Goal: Task Accomplishment & Management: Use online tool/utility

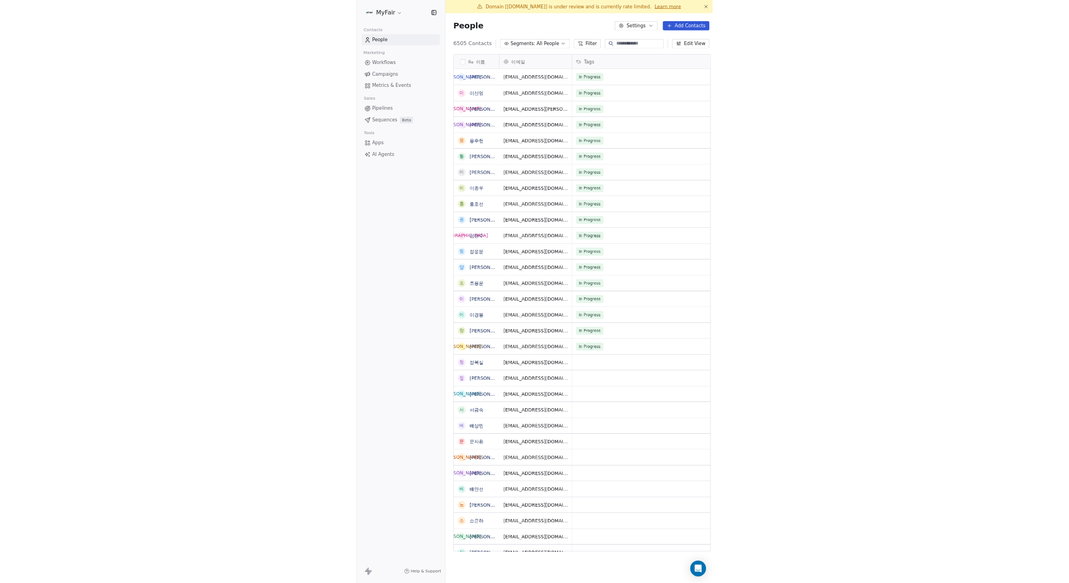
scroll to position [858, 453]
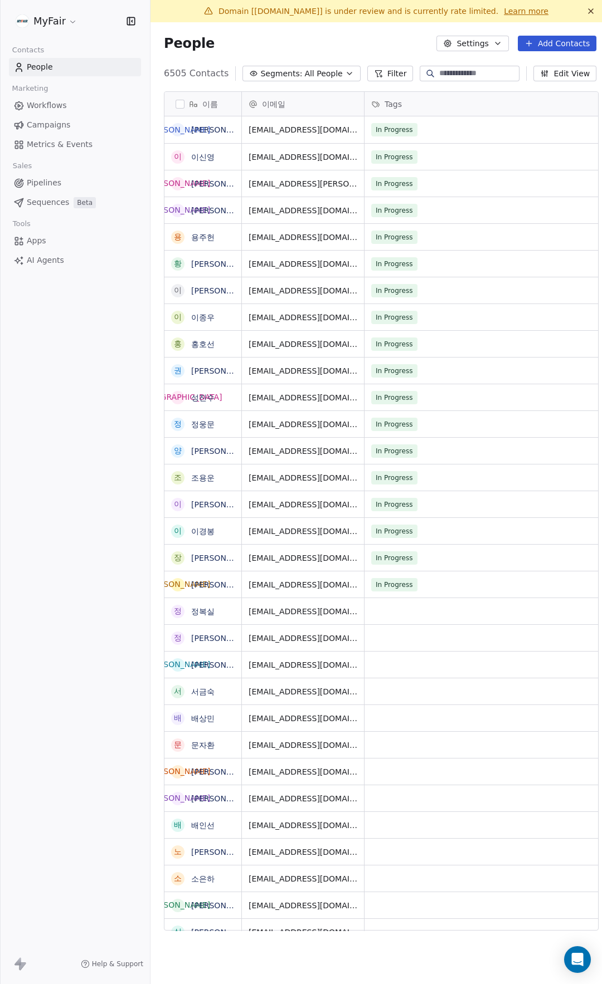
click at [45, 121] on span "Campaigns" at bounding box center [48, 125] width 43 height 12
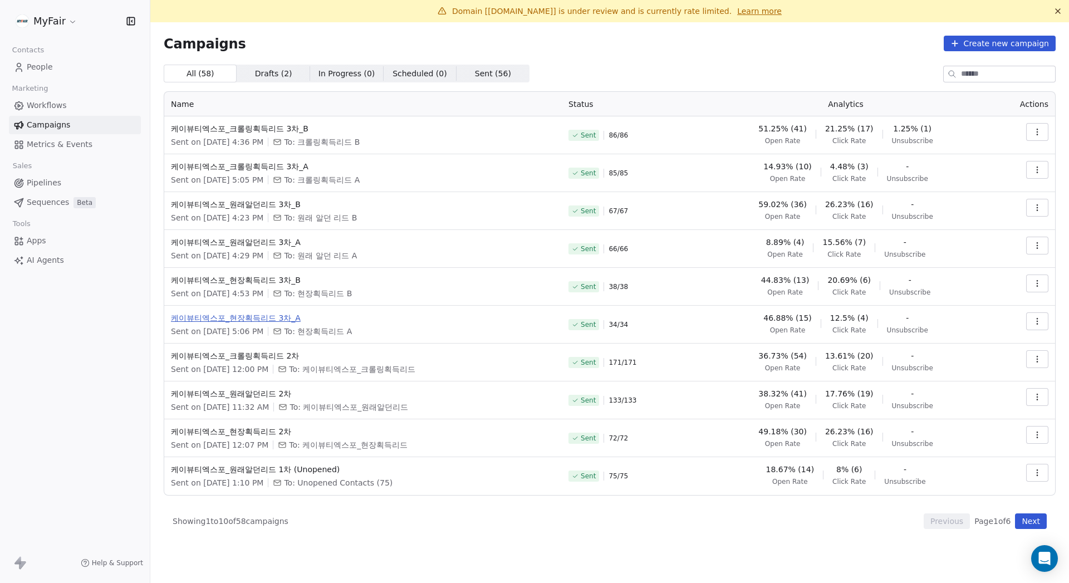
click at [270, 319] on span "케이뷰티엑스포_현장획득리드 3차_A" at bounding box center [363, 317] width 384 height 11
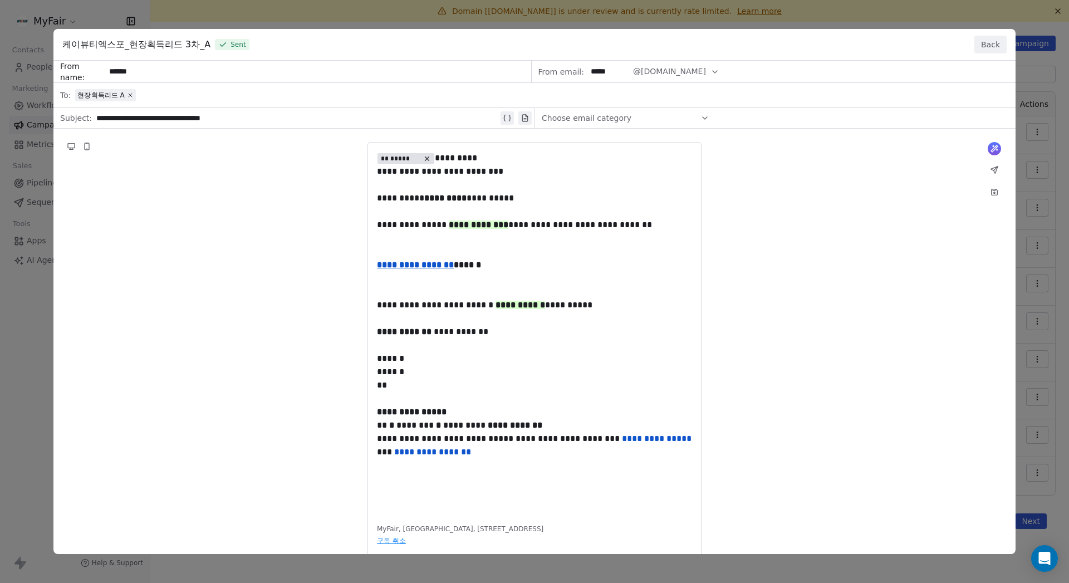
click at [601, 140] on div "**********" at bounding box center [534, 307] width 963 height 493
click at [536, 170] on div "**********" at bounding box center [534, 307] width 963 height 493
click at [601, 47] on button "Back" at bounding box center [991, 45] width 32 height 18
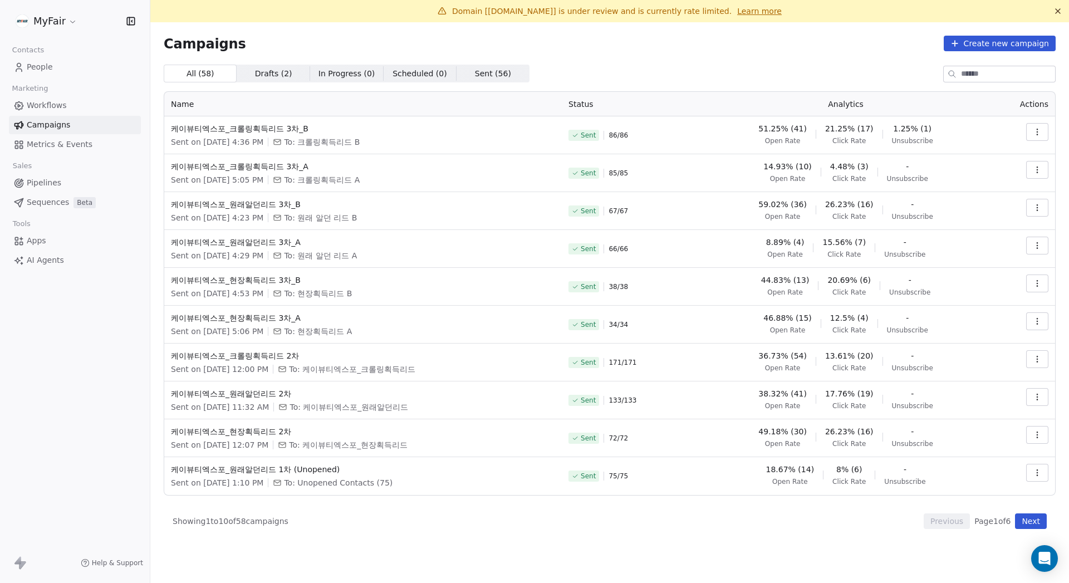
click at [601, 320] on icon "button" at bounding box center [1037, 321] width 9 height 9
click at [601, 323] on html "MyFair Contacts People Marketing Workflows Campaigns Metrics & Events Sales Pip…" at bounding box center [534, 291] width 1069 height 583
click at [601, 320] on icon "button" at bounding box center [1037, 321] width 9 height 9
click at [601, 367] on span "View Analytics" at bounding box center [981, 364] width 65 height 13
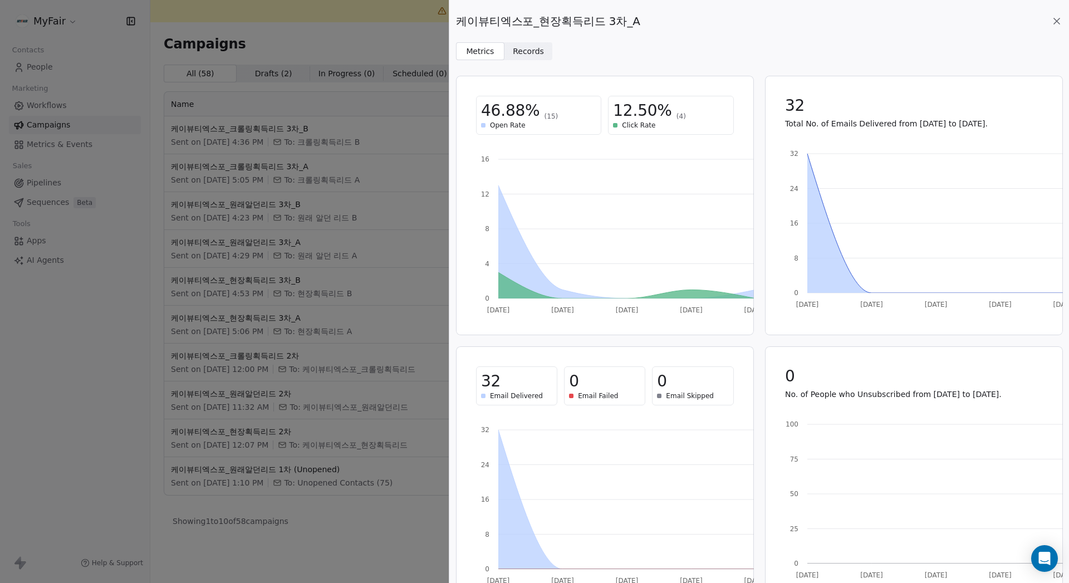
click at [517, 51] on span "Records" at bounding box center [528, 52] width 31 height 12
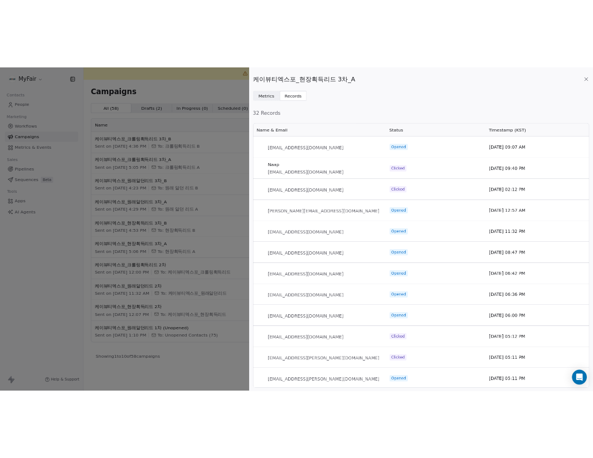
scroll to position [470, 598]
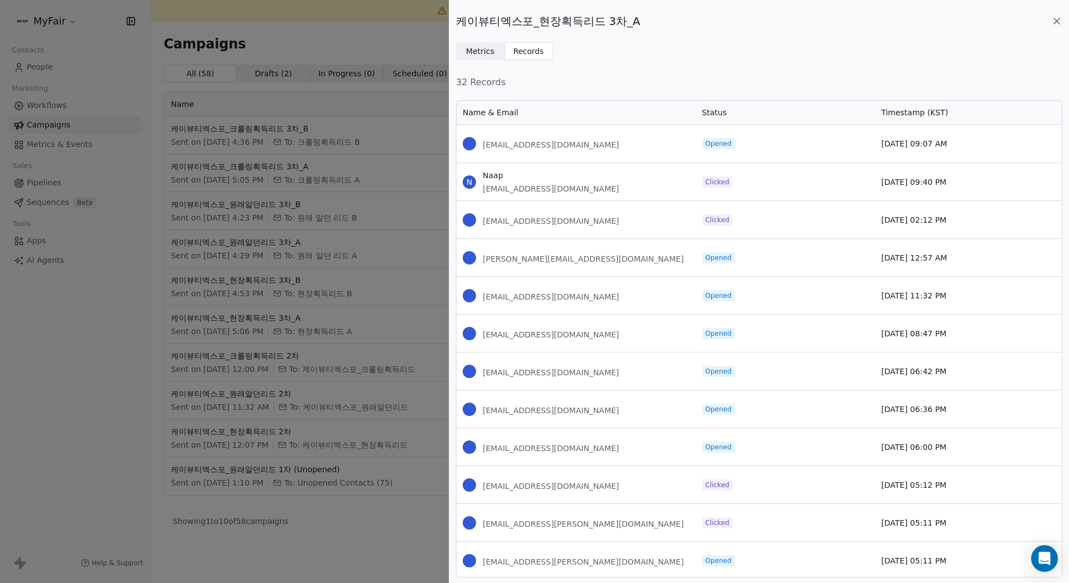
click at [601, 84] on span "32 Records" at bounding box center [759, 82] width 607 height 13
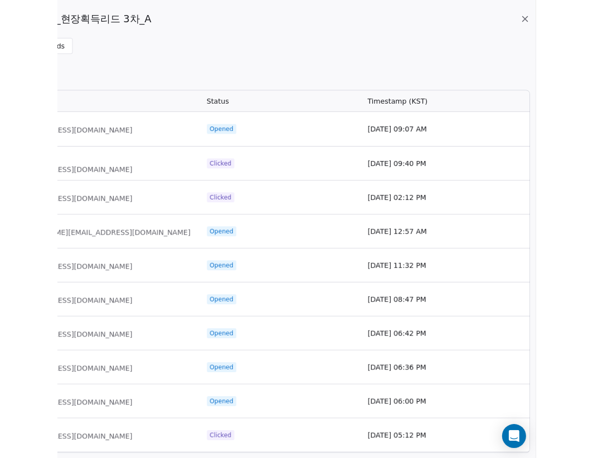
scroll to position [398, 598]
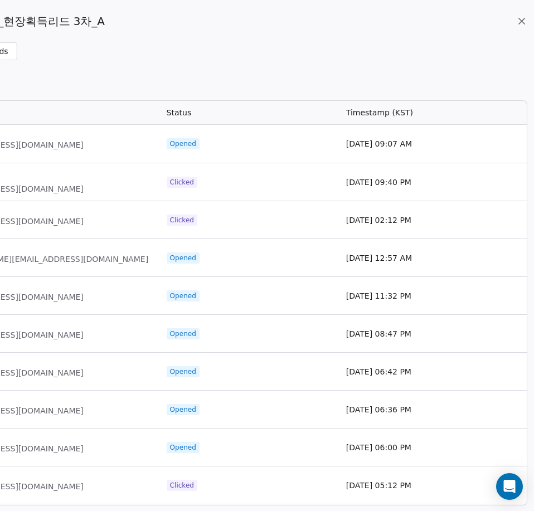
click at [301, 497] on div "Clicked" at bounding box center [249, 484] width 179 height 37
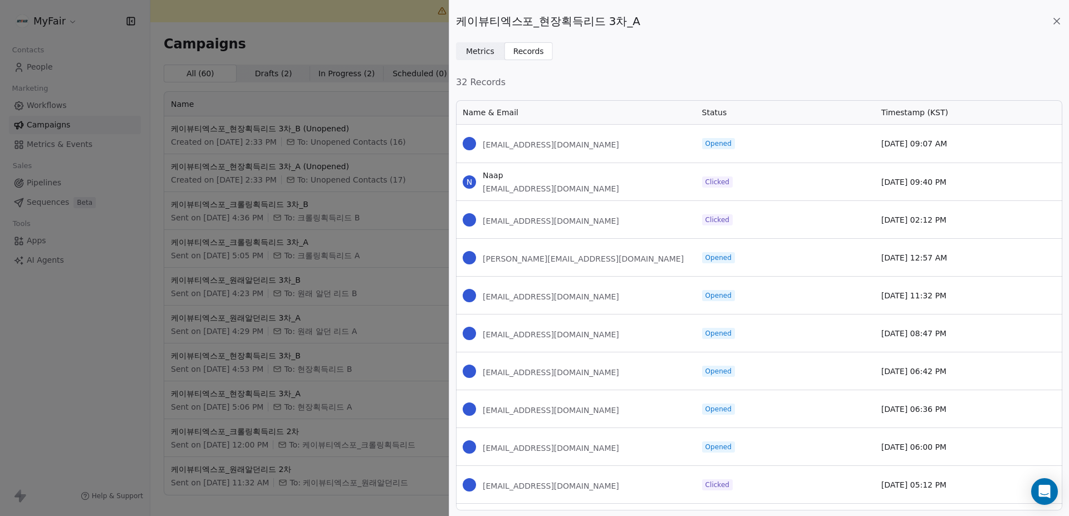
scroll to position [403, 598]
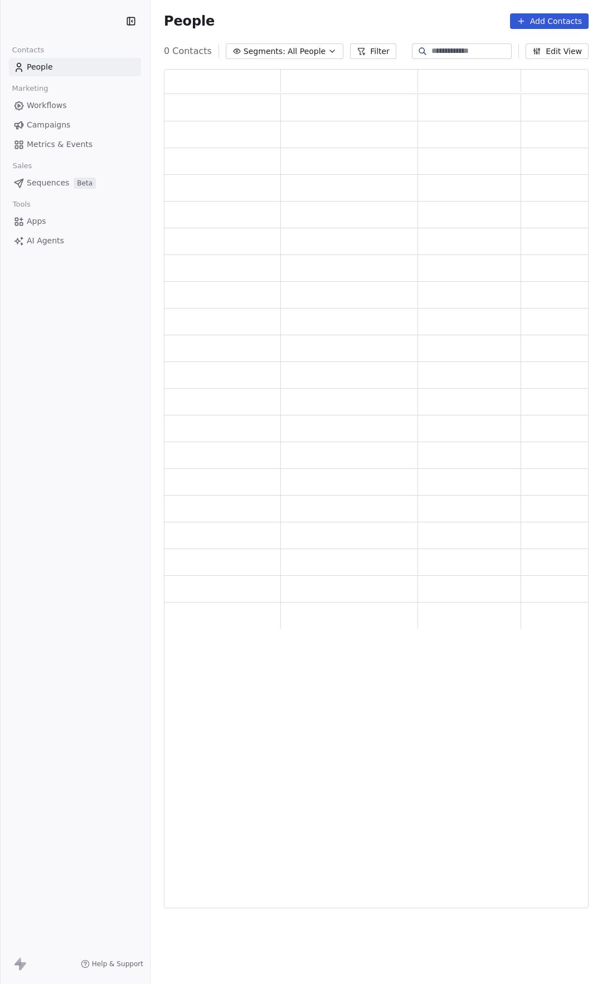
scroll to position [831, 416]
click at [345, 22] on div "People Add Contacts" at bounding box center [376, 21] width 424 height 16
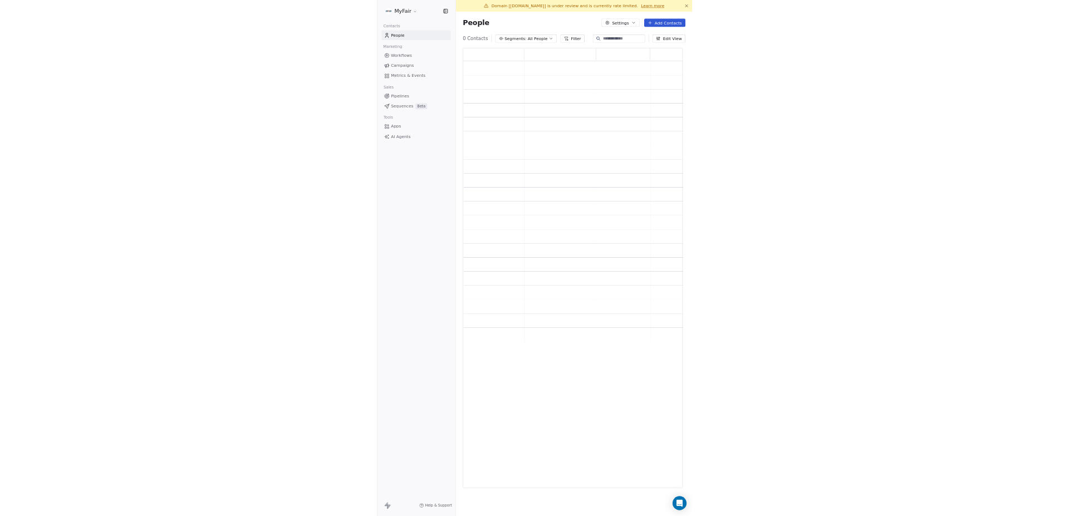
scroll to position [831, 423]
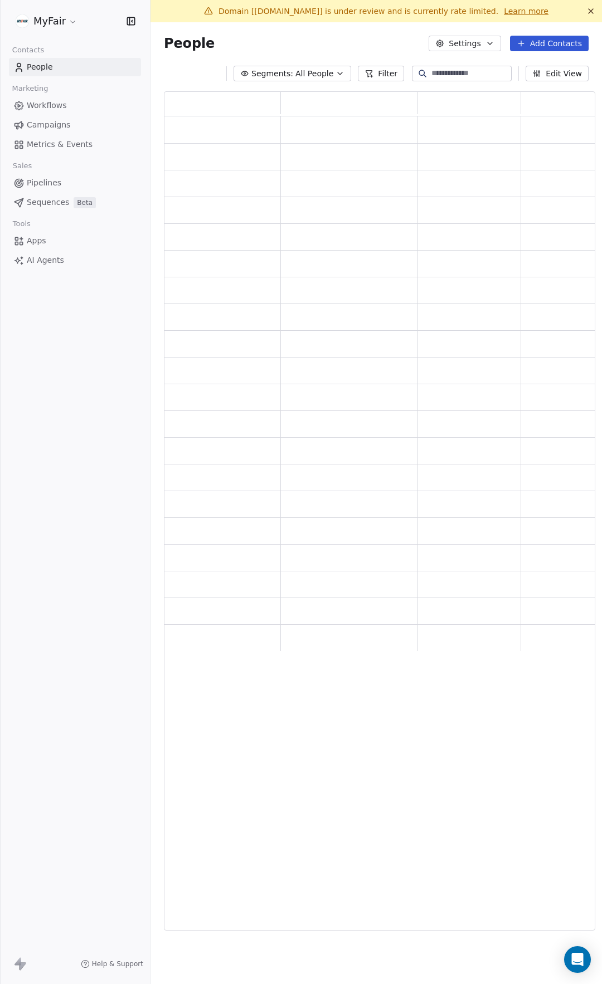
click at [41, 122] on span "Campaigns" at bounding box center [48, 125] width 43 height 12
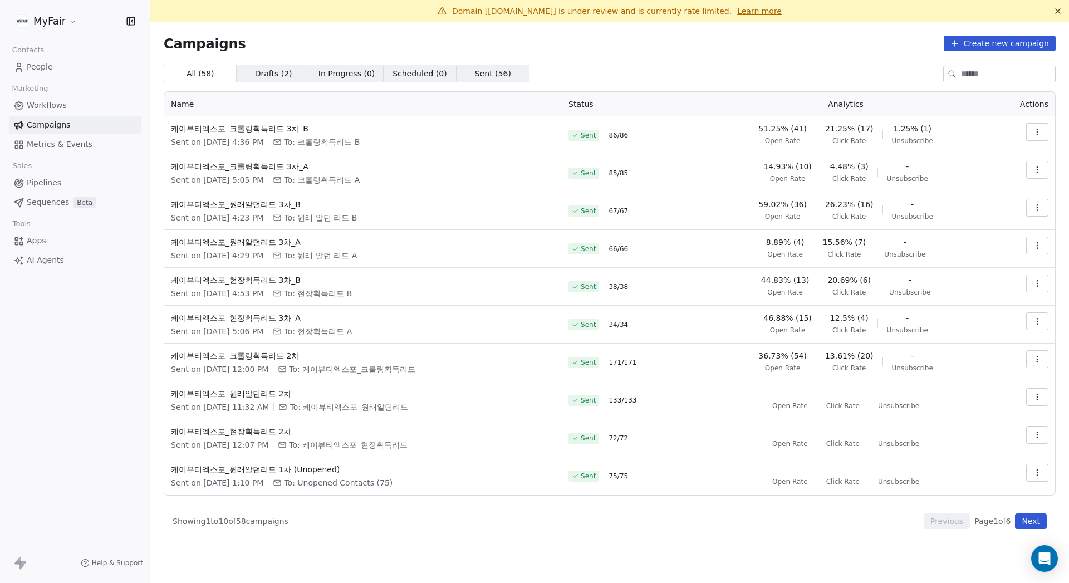
click at [601, 320] on icon "button" at bounding box center [1037, 321] width 9 height 9
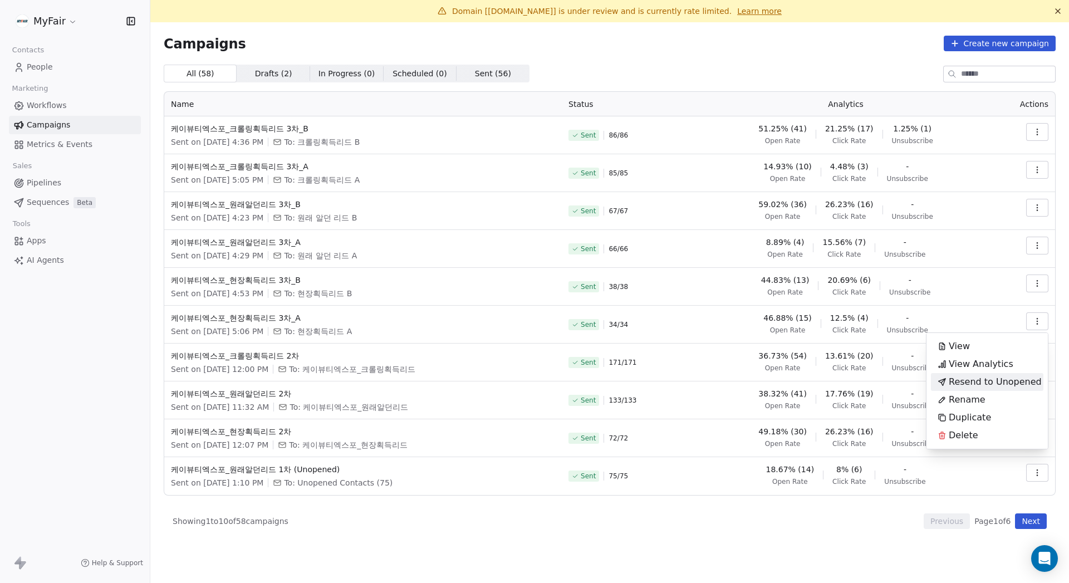
click at [601, 384] on span "Resend to Unopened" at bounding box center [995, 381] width 93 height 13
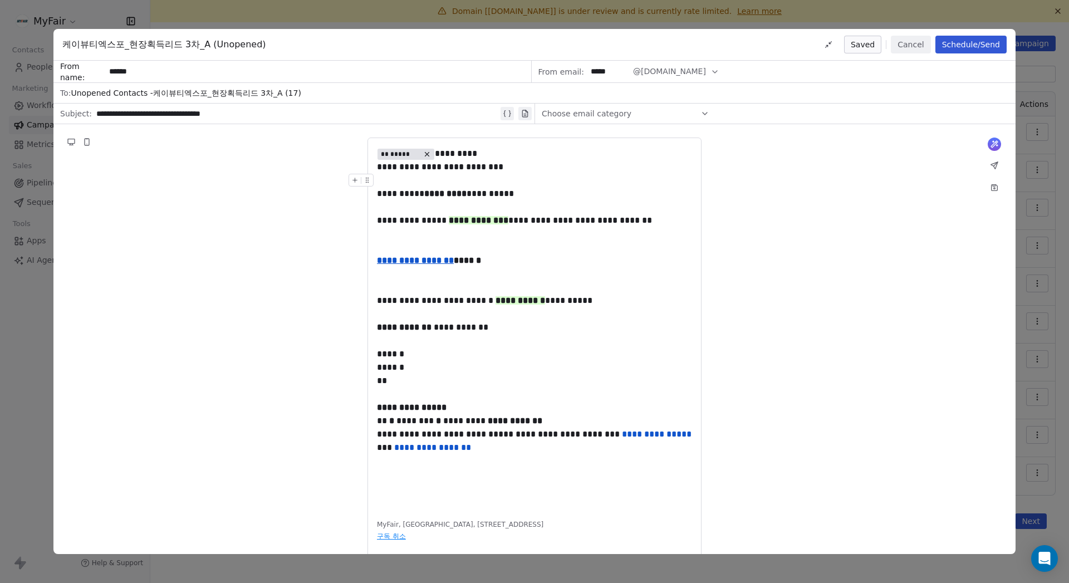
click at [601, 43] on button "Schedule/Send" at bounding box center [971, 45] width 71 height 18
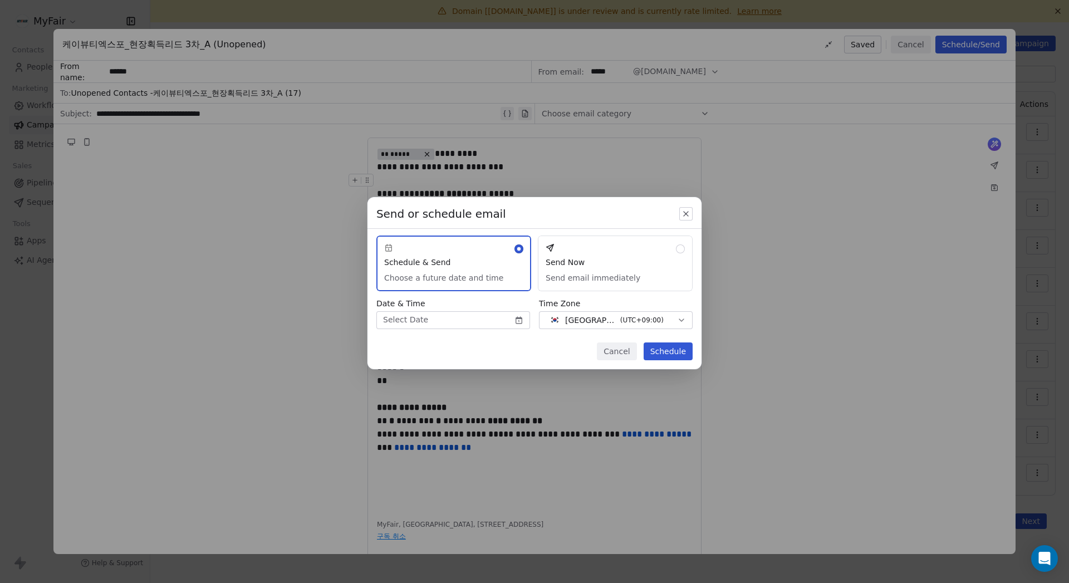
click at [601, 263] on button "Send Now Send email immediately" at bounding box center [615, 264] width 155 height 56
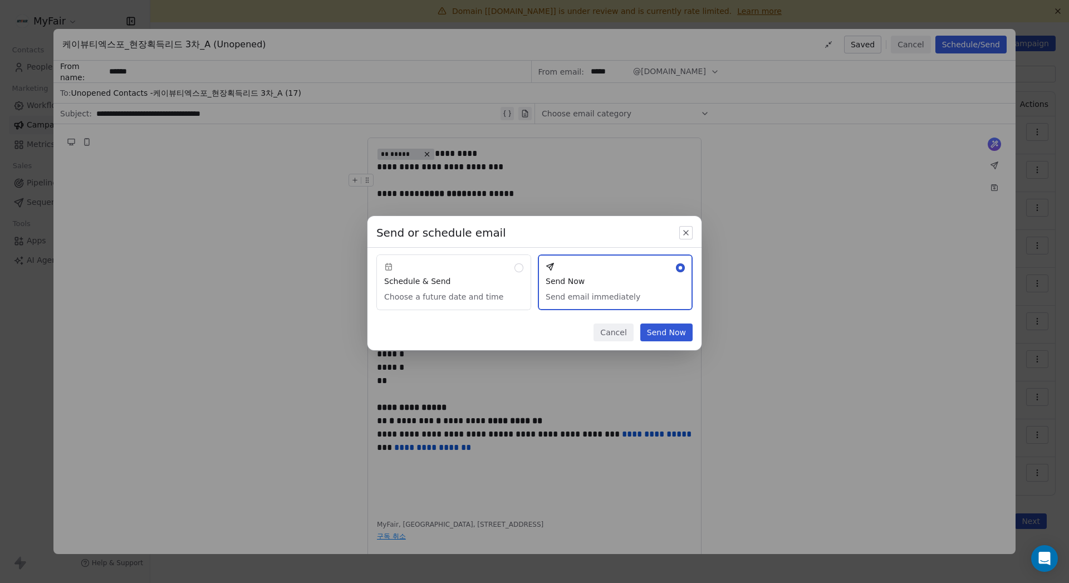
click at [601, 332] on button "Send Now" at bounding box center [667, 333] width 52 height 18
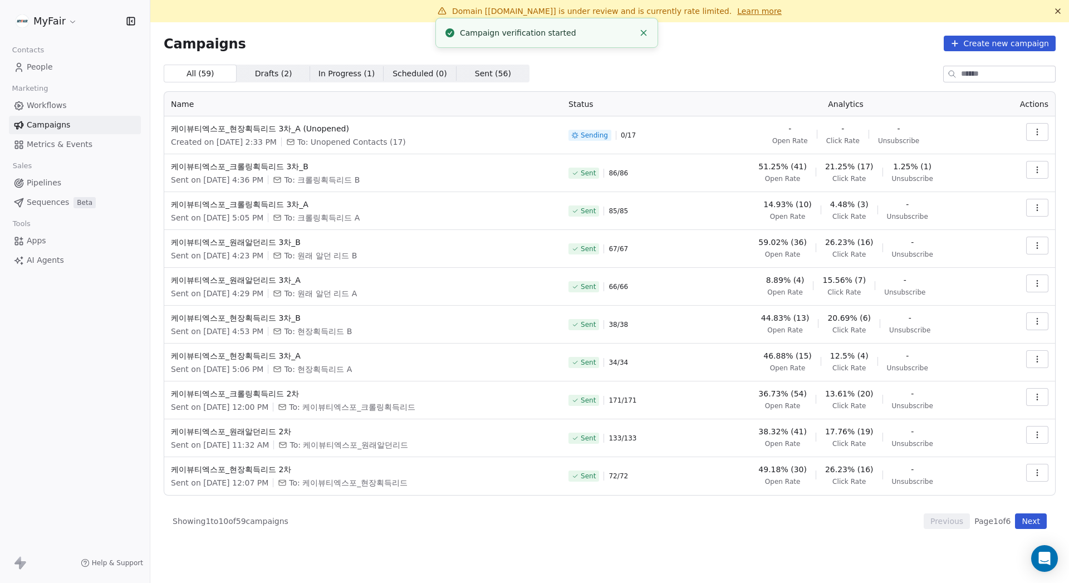
click at [601, 317] on icon "button" at bounding box center [1037, 321] width 9 height 9
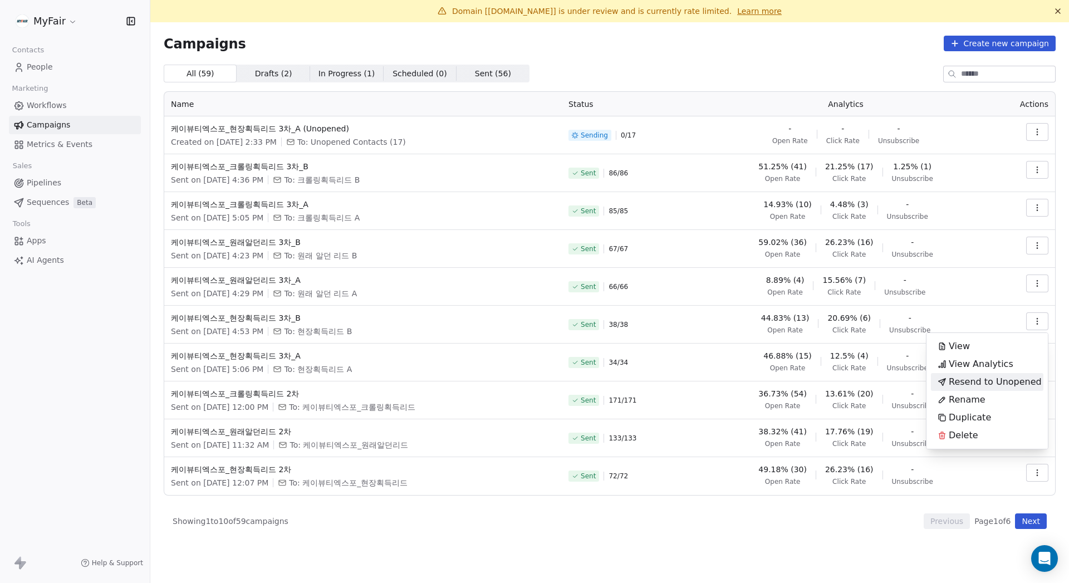
click at [601, 379] on span "Resend to Unopened" at bounding box center [995, 381] width 93 height 13
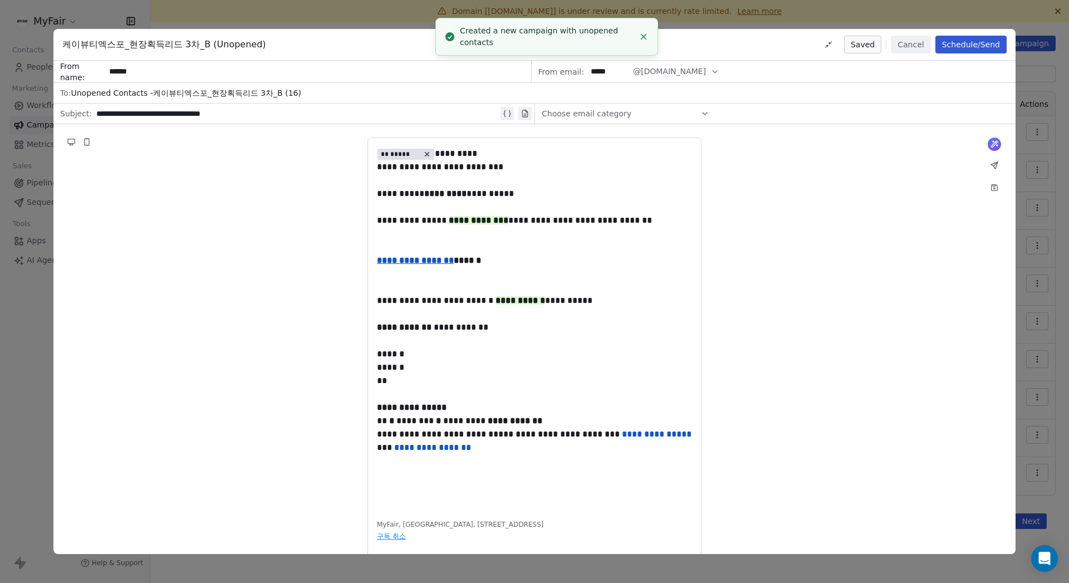
click at [601, 43] on button "Schedule/Send" at bounding box center [971, 45] width 71 height 18
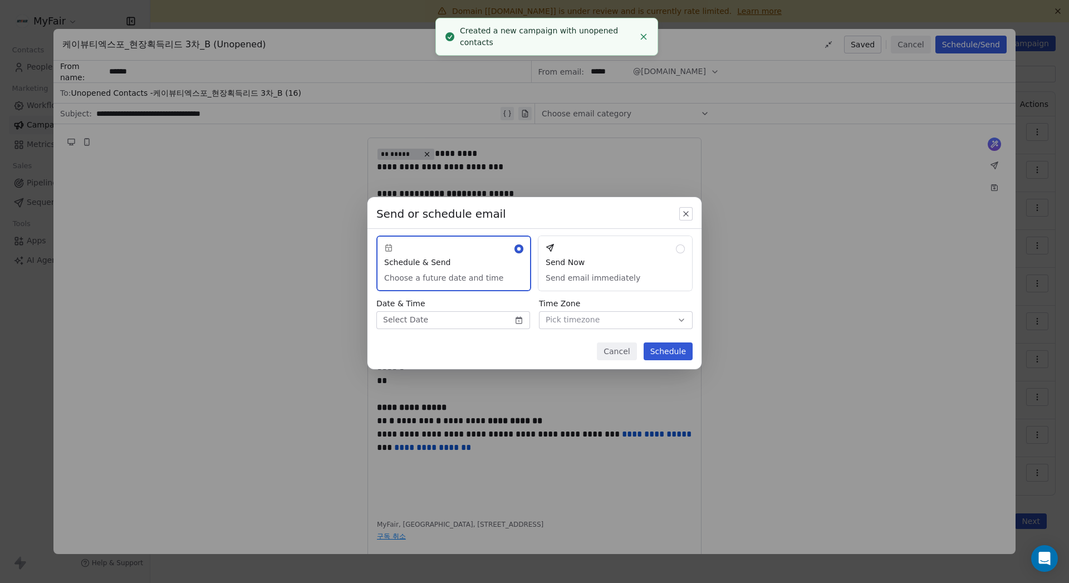
click at [601, 270] on button "Send Now Send email immediately" at bounding box center [615, 264] width 155 height 56
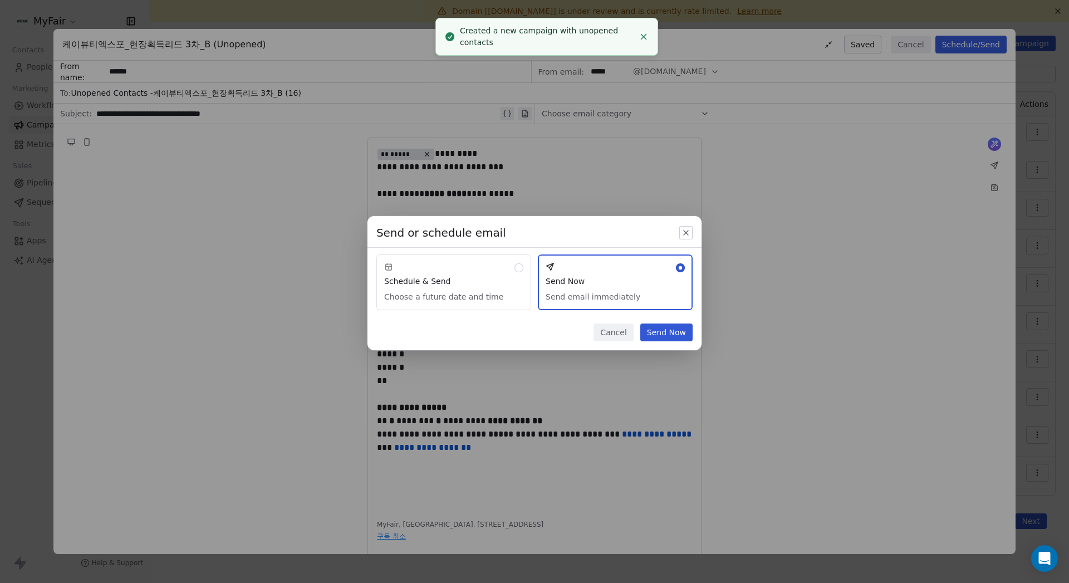
click at [601, 334] on button "Send Now" at bounding box center [667, 333] width 52 height 18
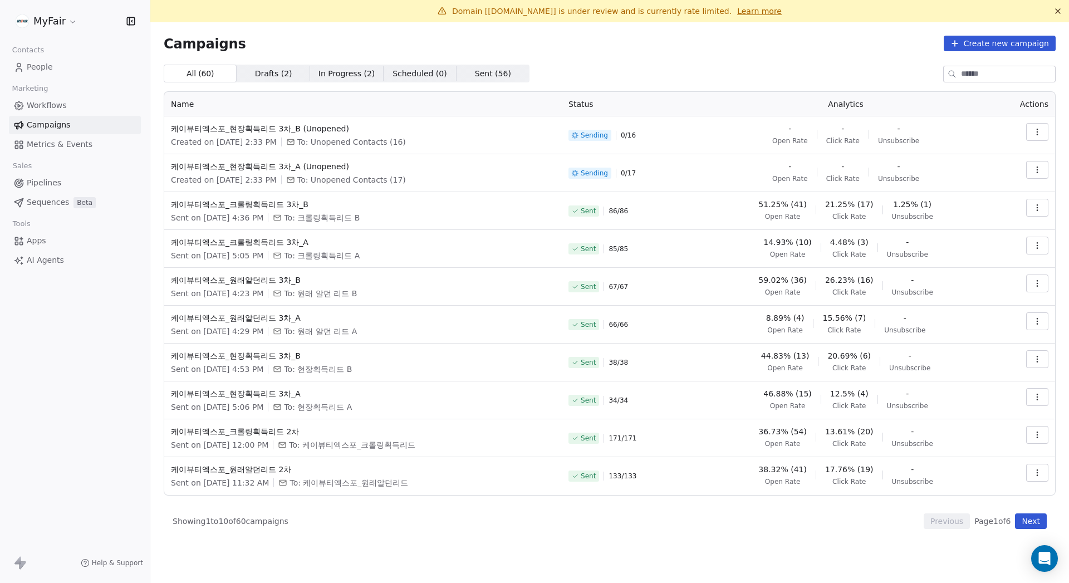
click at [601, 317] on button "button" at bounding box center [1038, 321] width 22 height 18
click at [601, 534] on html "MyFair Contacts People Marketing Workflows Campaigns Metrics & Events Sales Pip…" at bounding box center [534, 291] width 1069 height 583
click at [601, 243] on button "button" at bounding box center [1038, 246] width 22 height 18
drag, startPoint x: 760, startPoint y: 514, endPoint x: 739, endPoint y: 470, distance: 49.3
click at [601, 514] on html "MyFair Contacts People Marketing Workflows Campaigns Metrics & Events Sales Pip…" at bounding box center [534, 291] width 1069 height 583
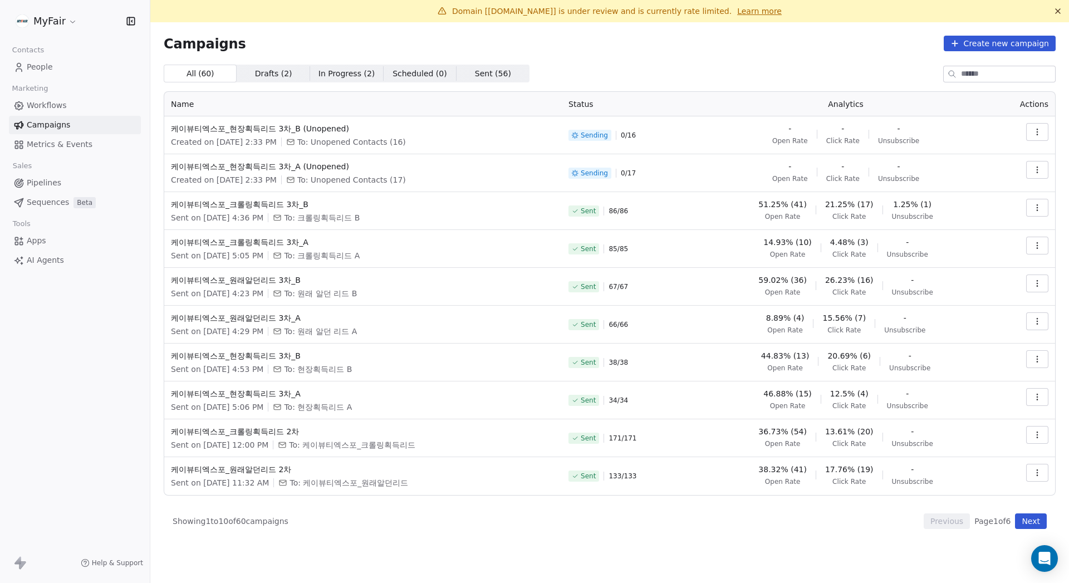
click at [601, 60] on div "Campaigns Create new campaign All ( 60 ) All ( 60 ) Drafts ( 2 ) Drafts ( 2 ) I…" at bounding box center [610, 283] width 892 height 494
